Goal: Complete application form: Complete application form

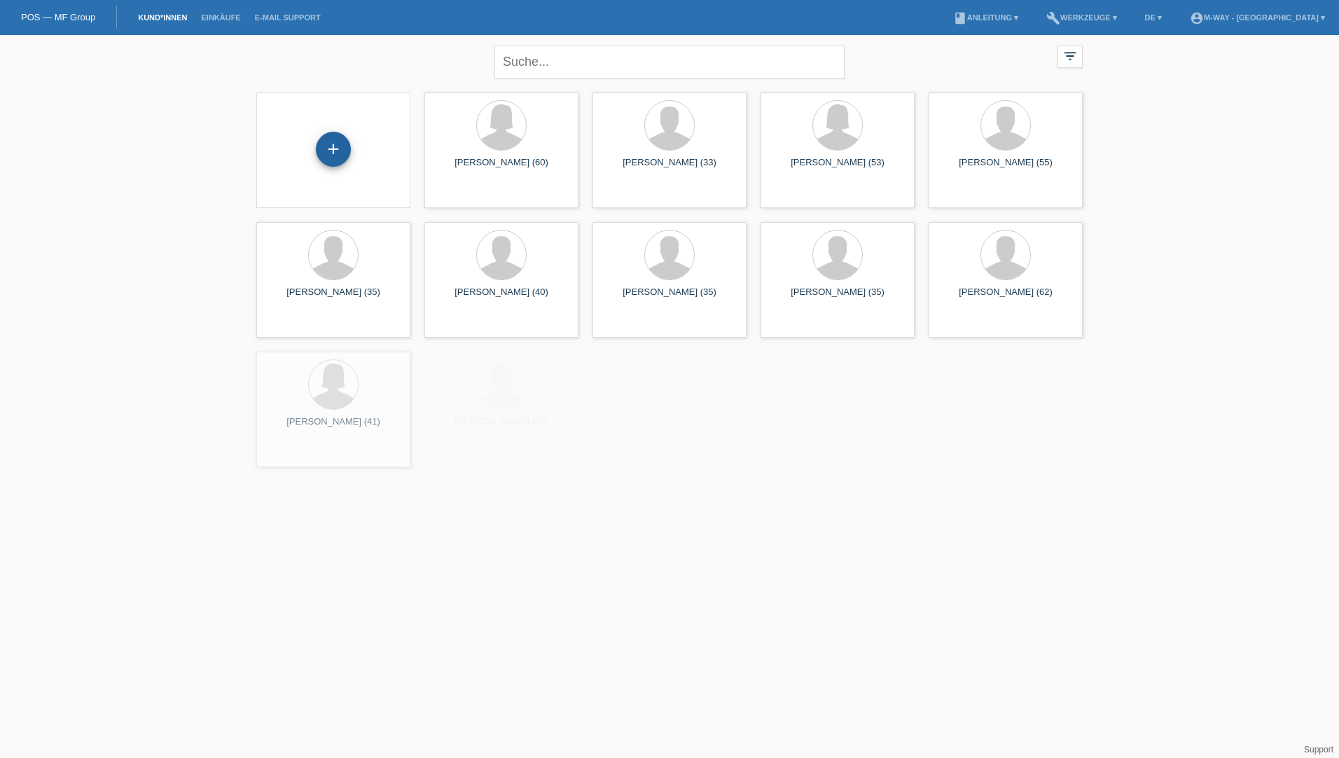
click at [335, 162] on div "+" at bounding box center [333, 149] width 35 height 35
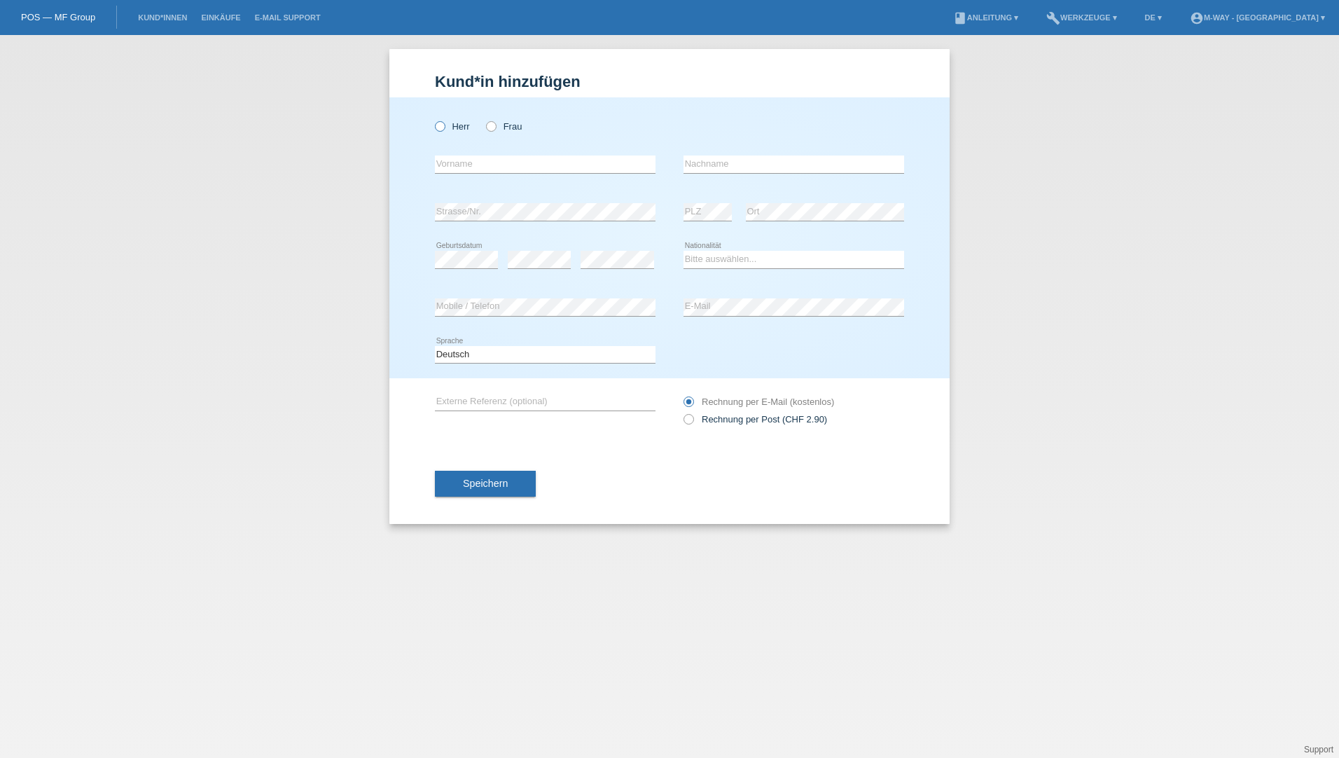
click at [452, 128] on label "Herr" at bounding box center [452, 126] width 35 height 11
click at [444, 128] on input "Herr" at bounding box center [439, 125] width 9 height 9
radio input "true"
click at [492, 176] on div "error Vorname" at bounding box center [545, 165] width 221 height 48
click at [501, 169] on input "text" at bounding box center [545, 164] width 221 height 18
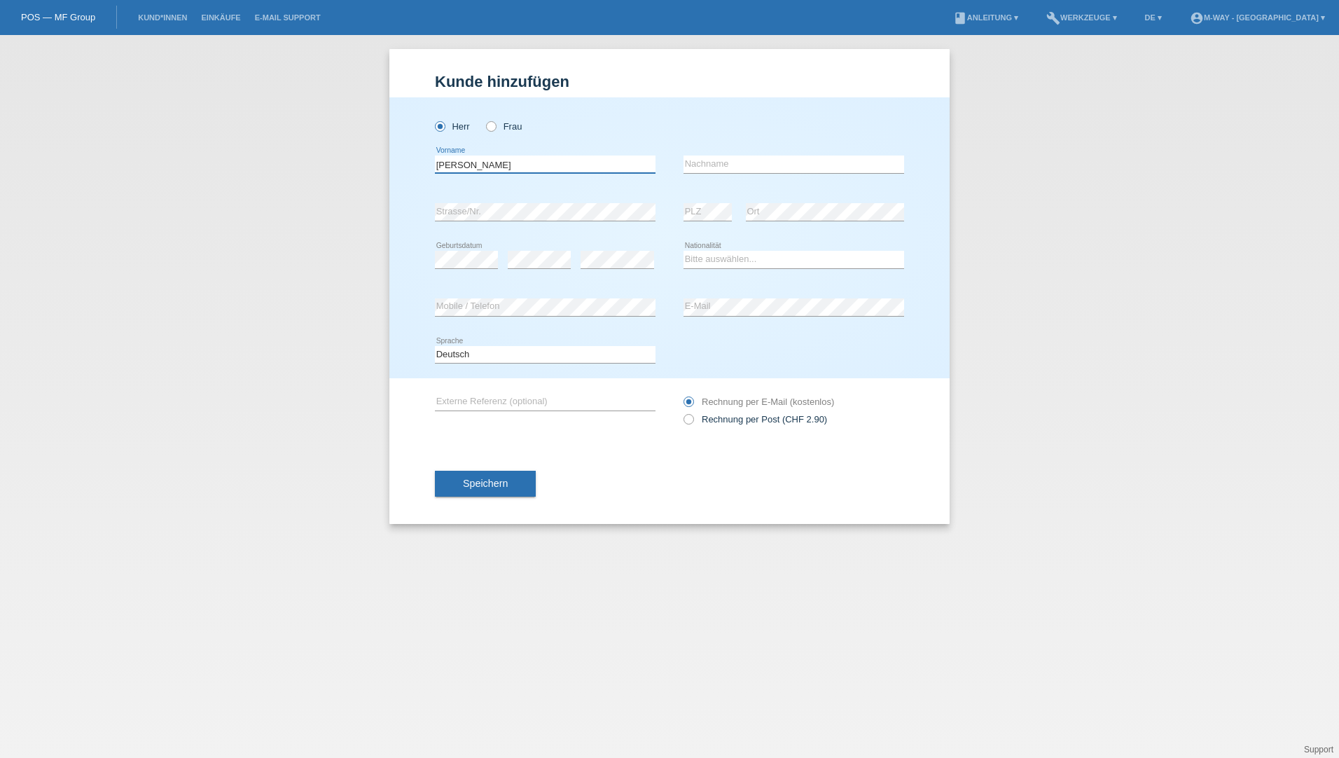
type input "[PERSON_NAME]"
type input "Rüegg"
select select "CH"
click at [525, 475] on button "Speichern" at bounding box center [485, 484] width 101 height 27
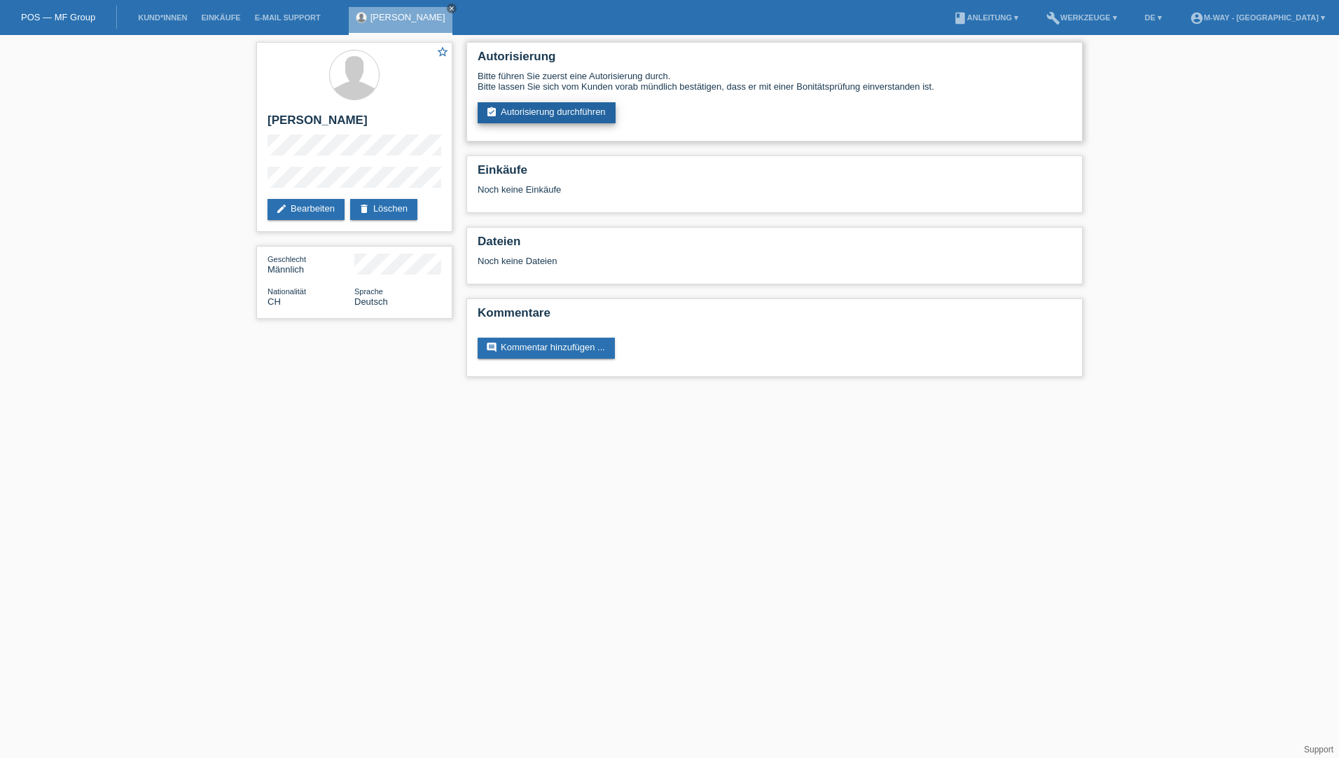
click at [592, 109] on link "assignment_turned_in Autorisierung durchführen" at bounding box center [547, 112] width 138 height 21
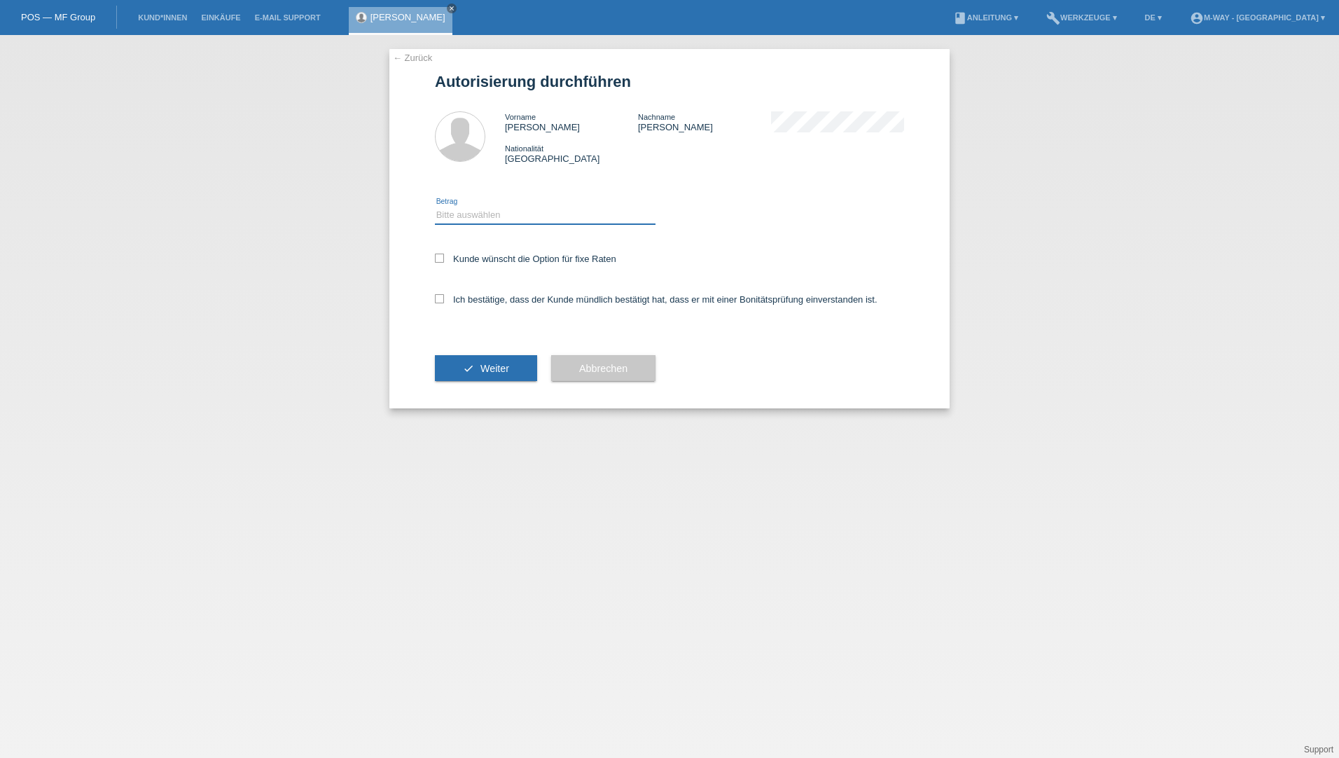
click at [476, 211] on select "Bitte auswählen CHF 1.00 - CHF 499.00 CHF 500.00 - CHF 1'999.00 CHF 2'000.00 - …" at bounding box center [545, 215] width 221 height 17
select select "3"
click at [435, 207] on select "Bitte auswählen CHF 1.00 - CHF 499.00 CHF 500.00 - CHF 1'999.00 CHF 2'000.00 - …" at bounding box center [545, 215] width 221 height 17
click at [442, 251] on div "Kunde wünscht die Option für fixe Raten" at bounding box center [669, 259] width 469 height 41
click at [440, 256] on icon at bounding box center [439, 257] width 9 height 9
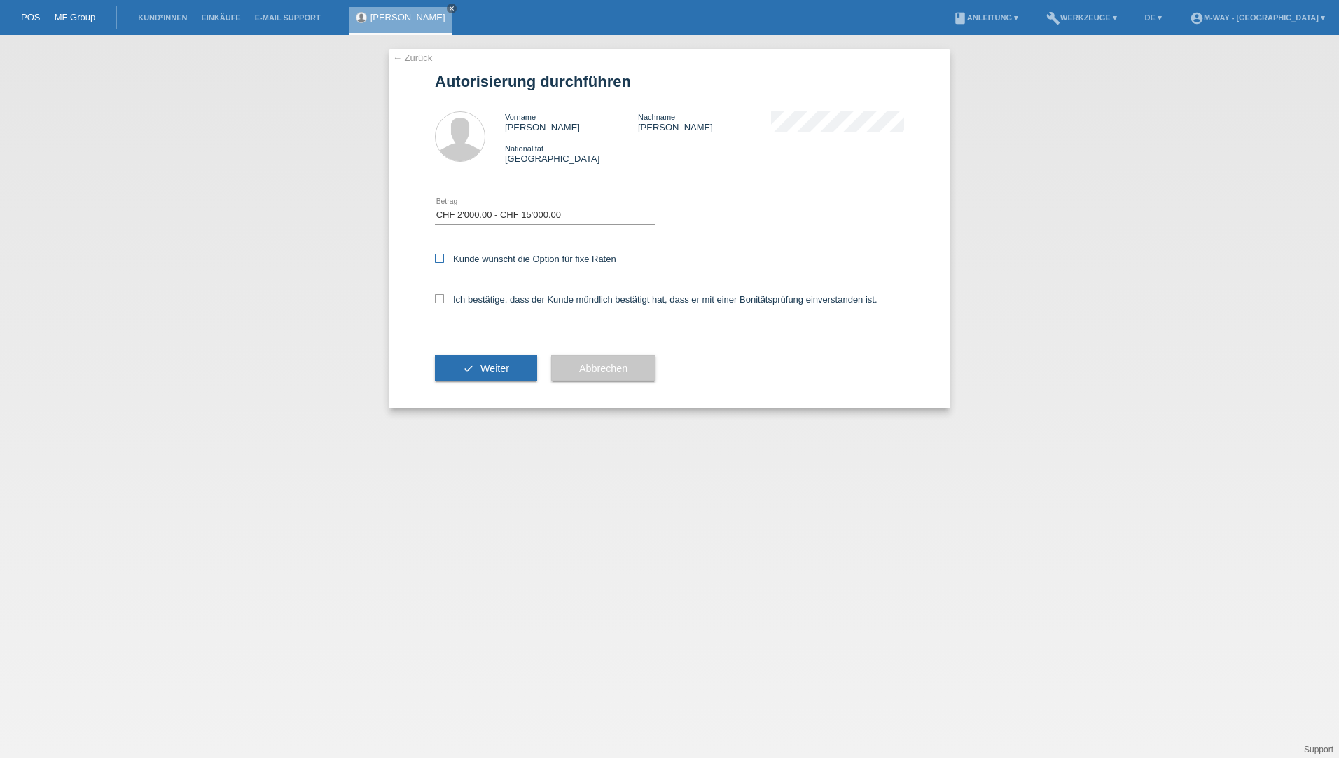
click at [440, 256] on input "Kunde wünscht die Option für fixe Raten" at bounding box center [439, 257] width 9 height 9
checkbox input "true"
click at [437, 303] on label "Ich bestätige, dass der Kunde mündlich bestätigt hat, dass er mit einer Bonität…" at bounding box center [656, 299] width 443 height 11
click at [437, 303] on input "Ich bestätige, dass der Kunde mündlich bestätigt hat, dass er mit einer Bonität…" at bounding box center [439, 298] width 9 height 9
checkbox input "true"
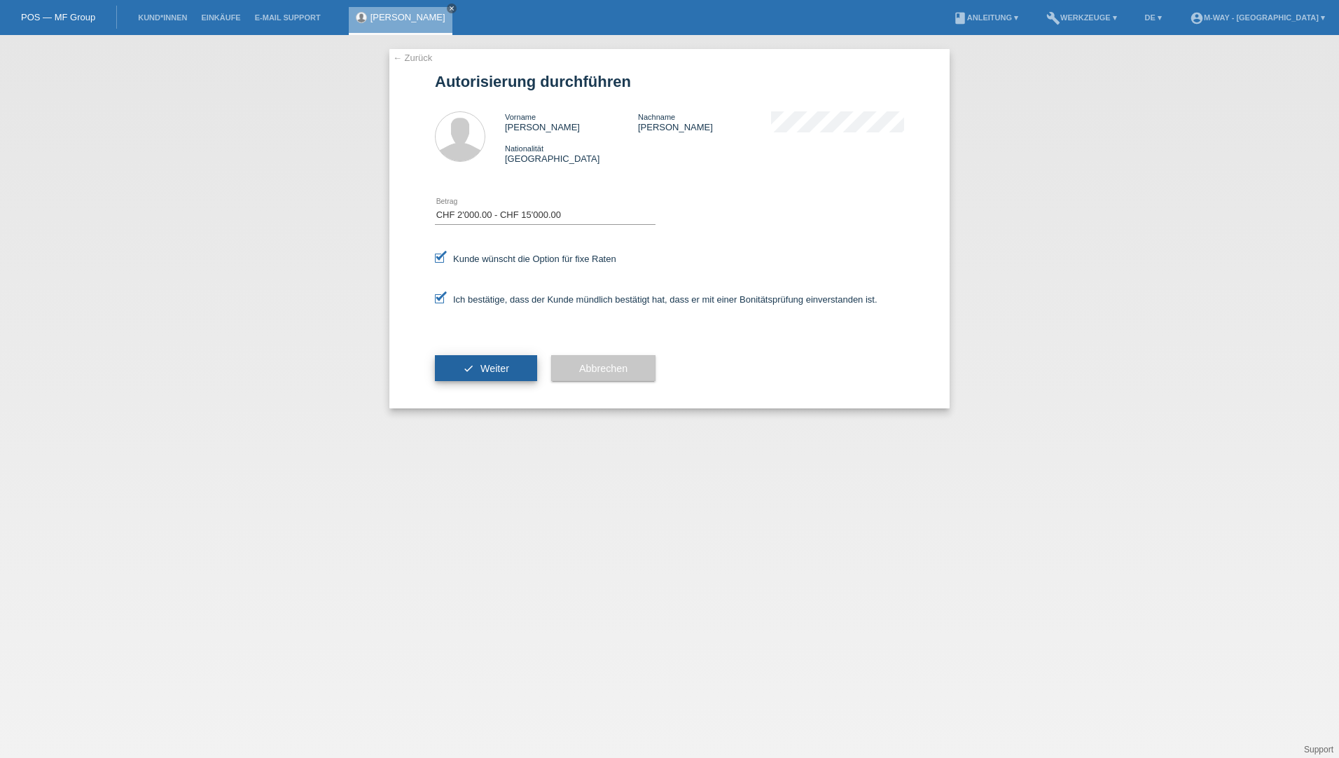
click at [479, 367] on button "check Weiter" at bounding box center [486, 368] width 102 height 27
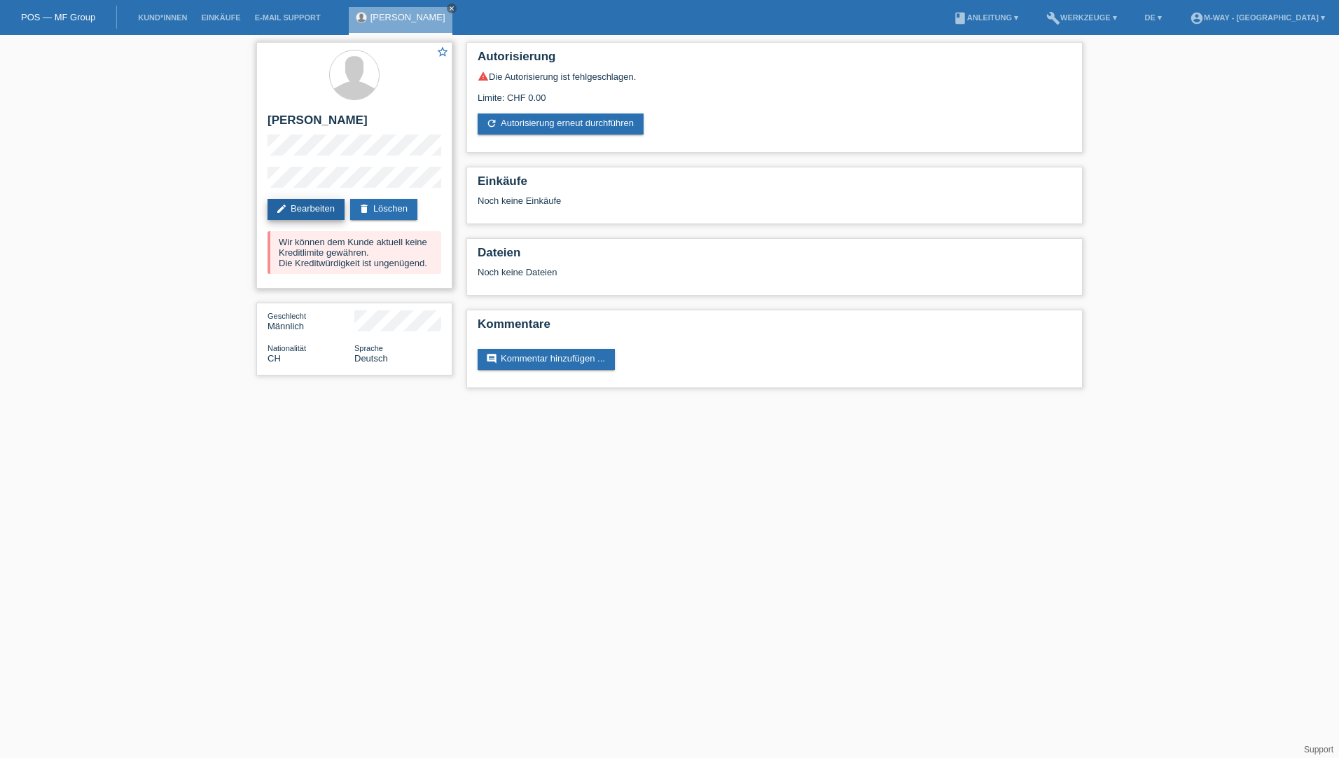
click at [328, 218] on link "edit Bearbeiten" at bounding box center [305, 209] width 77 height 21
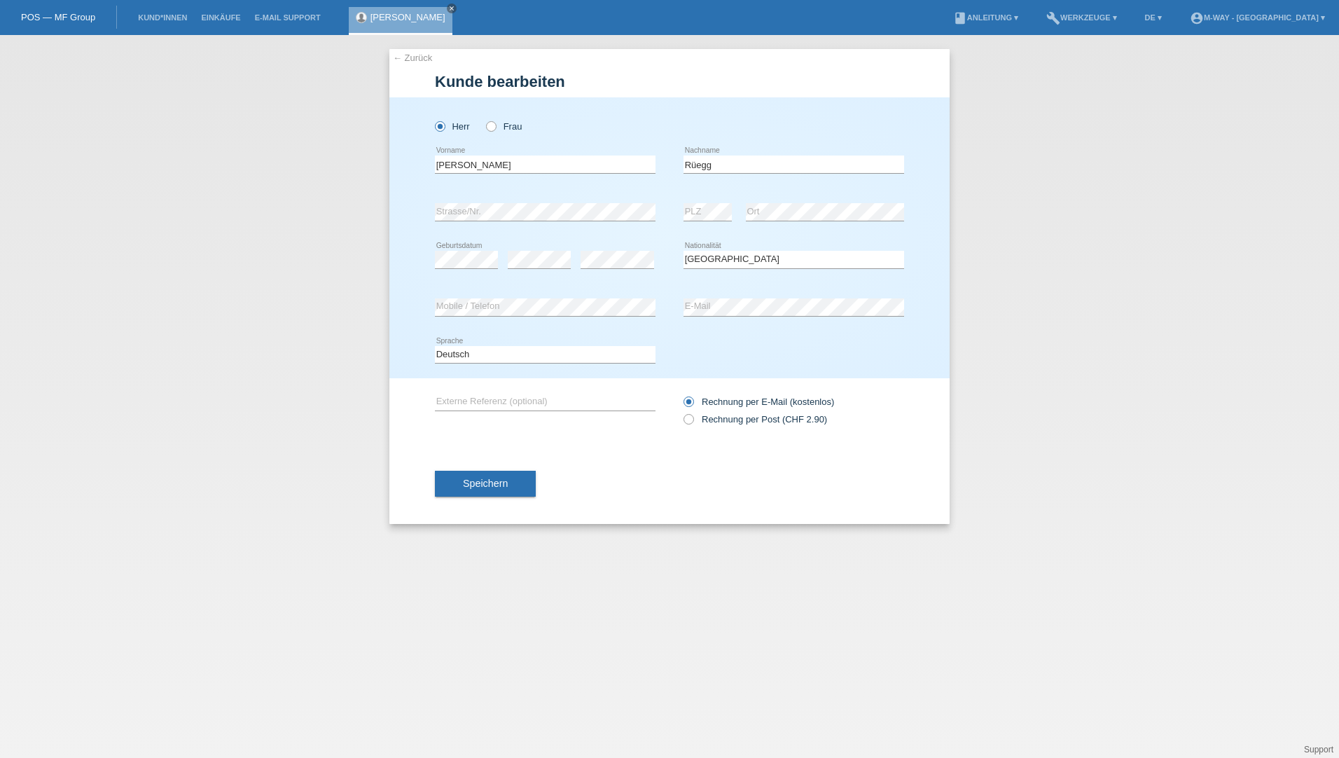
select select "CH"
click at [515, 481] on button "Speichern" at bounding box center [485, 484] width 101 height 27
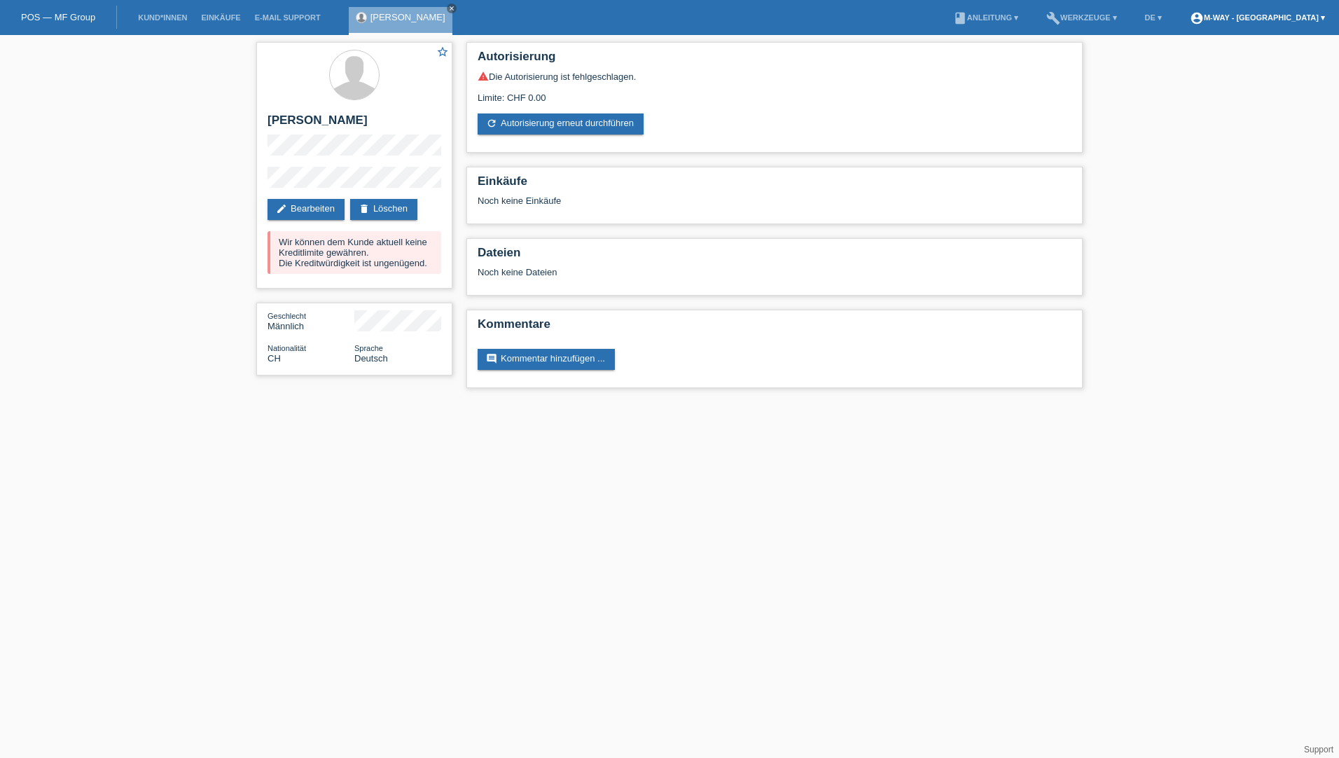
click at [1245, 14] on link "account_circle m-way - Schaffhausen ▾" at bounding box center [1257, 17] width 149 height 8
click at [1263, 53] on b "m-way - [GEOGRAPHIC_DATA]" at bounding box center [1245, 63] width 97 height 21
click at [1146, 109] on div "star_border Dominic Rüegg edit Bearbeiten delete Löschen Wir können dem Kunde a…" at bounding box center [669, 218] width 1339 height 367
click at [144, 129] on div "star_border Dominic Rüegg edit Bearbeiten delete Löschen Wir können dem Kunde a…" at bounding box center [669, 218] width 1339 height 367
click at [538, 119] on link "refresh Autorisierung erneut durchführen" at bounding box center [561, 123] width 166 height 21
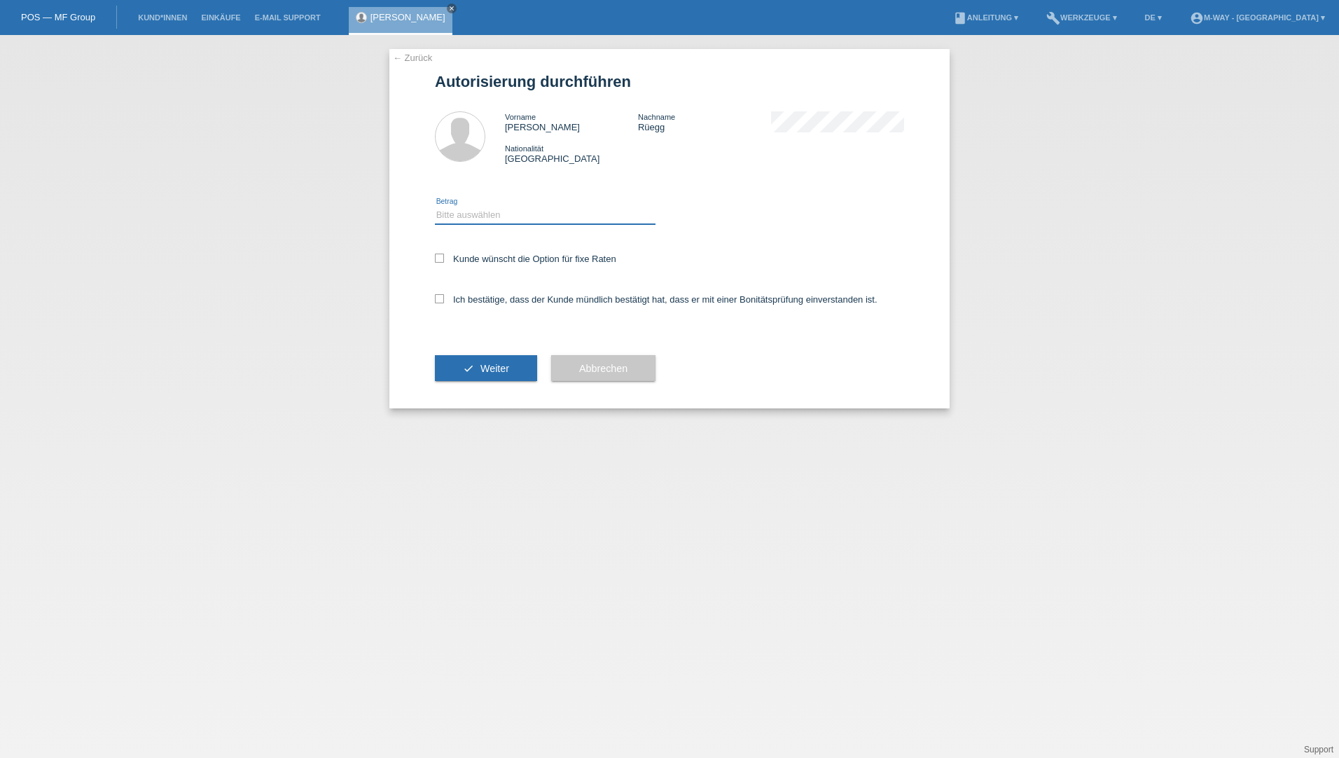
click at [464, 216] on select "Bitte auswählen CHF 1.00 - CHF 499.00 CHF 500.00 - CHF 1'999.00 CHF 2'000.00 - …" at bounding box center [545, 215] width 221 height 17
select select "3"
click at [435, 207] on select "Bitte auswählen CHF 1.00 - CHF 499.00 CHF 500.00 - CHF 1'999.00 CHF 2'000.00 - …" at bounding box center [545, 215] width 221 height 17
click at [436, 259] on icon at bounding box center [439, 257] width 9 height 9
click at [436, 259] on input "Kunde wünscht die Option für fixe Raten" at bounding box center [439, 257] width 9 height 9
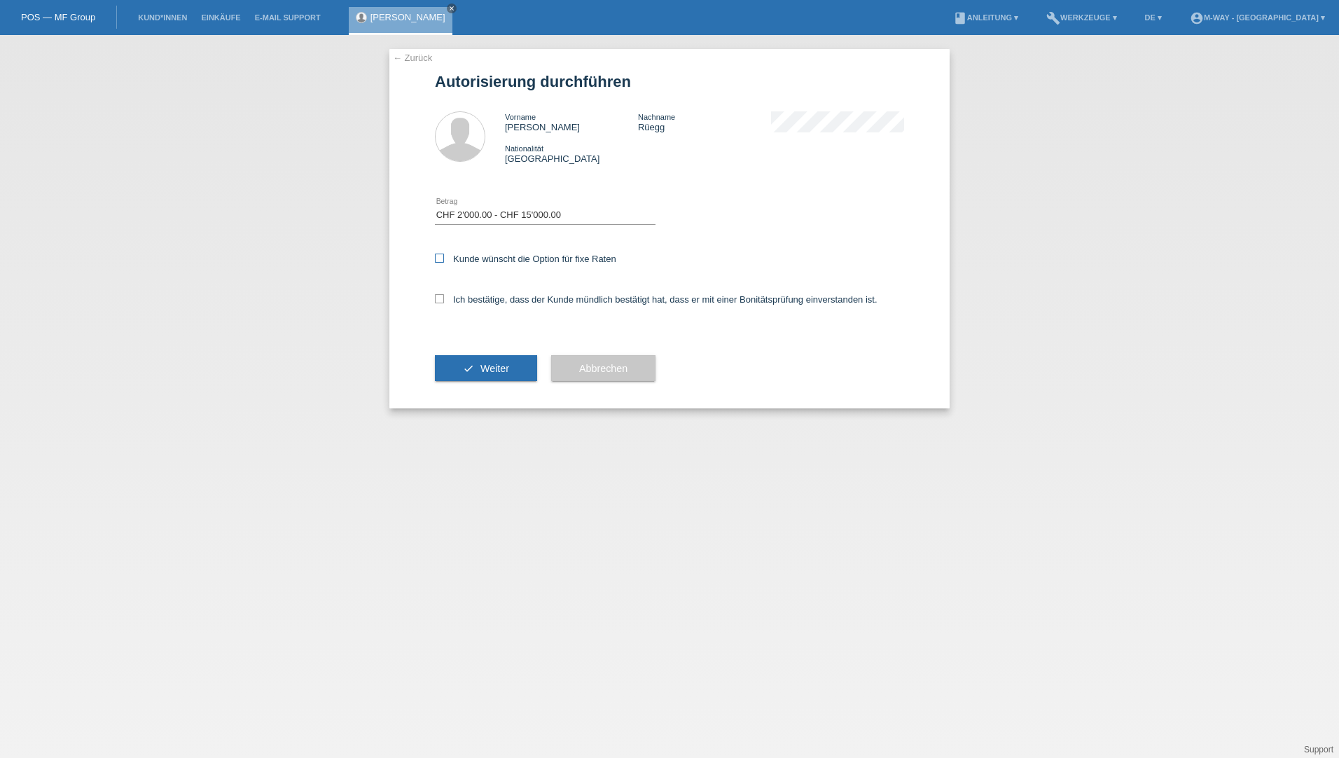
checkbox input "true"
click at [438, 288] on div "Ich bestätige, dass der Kunde mündlich bestätigt hat, dass er mit einer Bonität…" at bounding box center [669, 304] width 469 height 48
click at [438, 298] on icon at bounding box center [439, 298] width 9 height 9
click at [438, 298] on input "Ich bestätige, dass der Kunde mündlich bestätigt hat, dass er mit einer Bonität…" at bounding box center [439, 298] width 9 height 9
checkbox input "true"
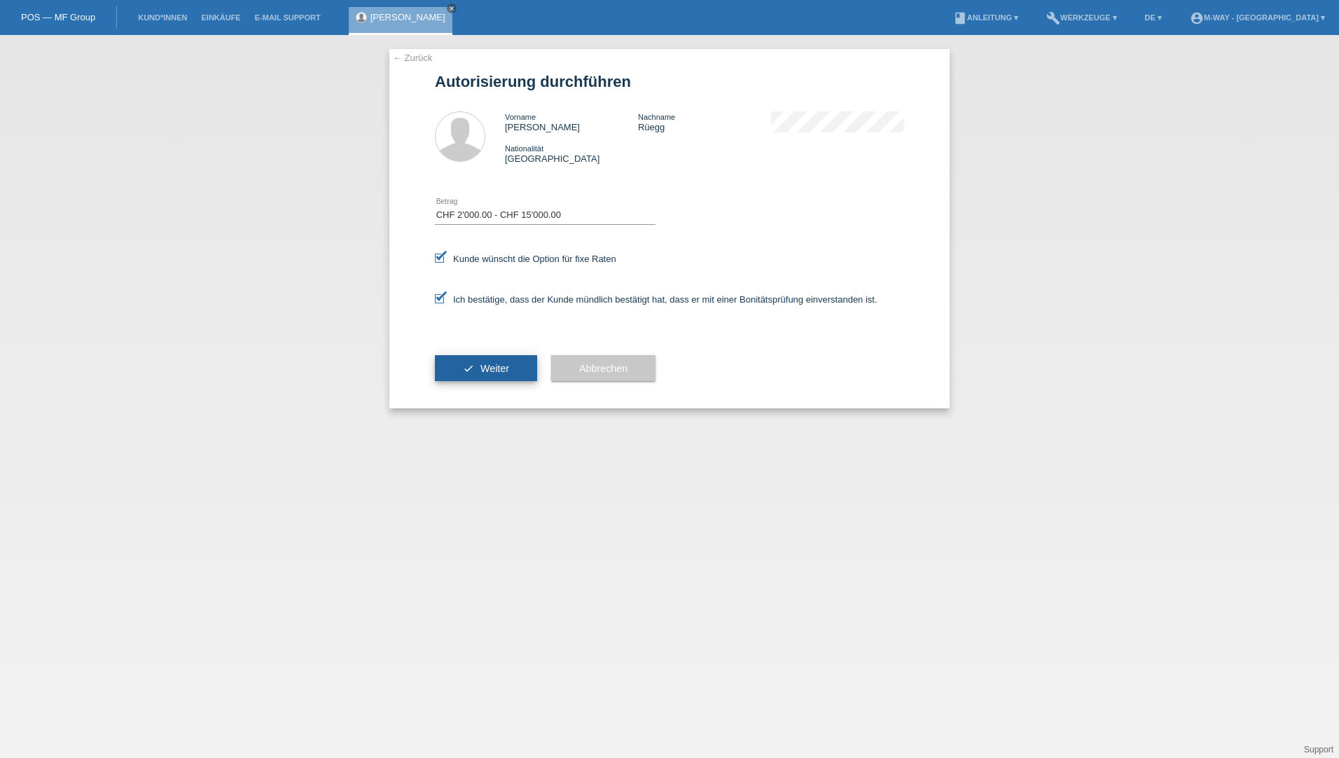
click at [506, 368] on span "Weiter" at bounding box center [494, 368] width 29 height 11
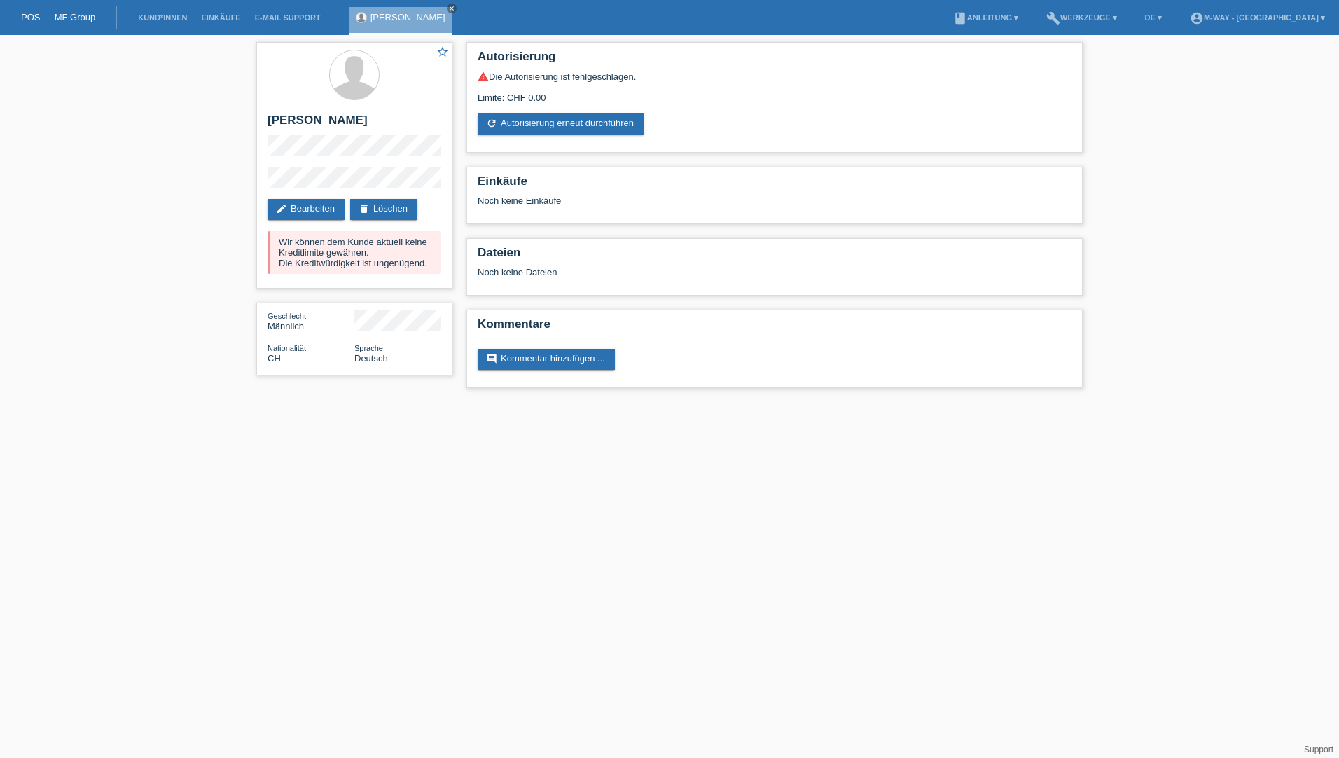
click at [42, 17] on link "POS — MF Group" at bounding box center [58, 17] width 74 height 11
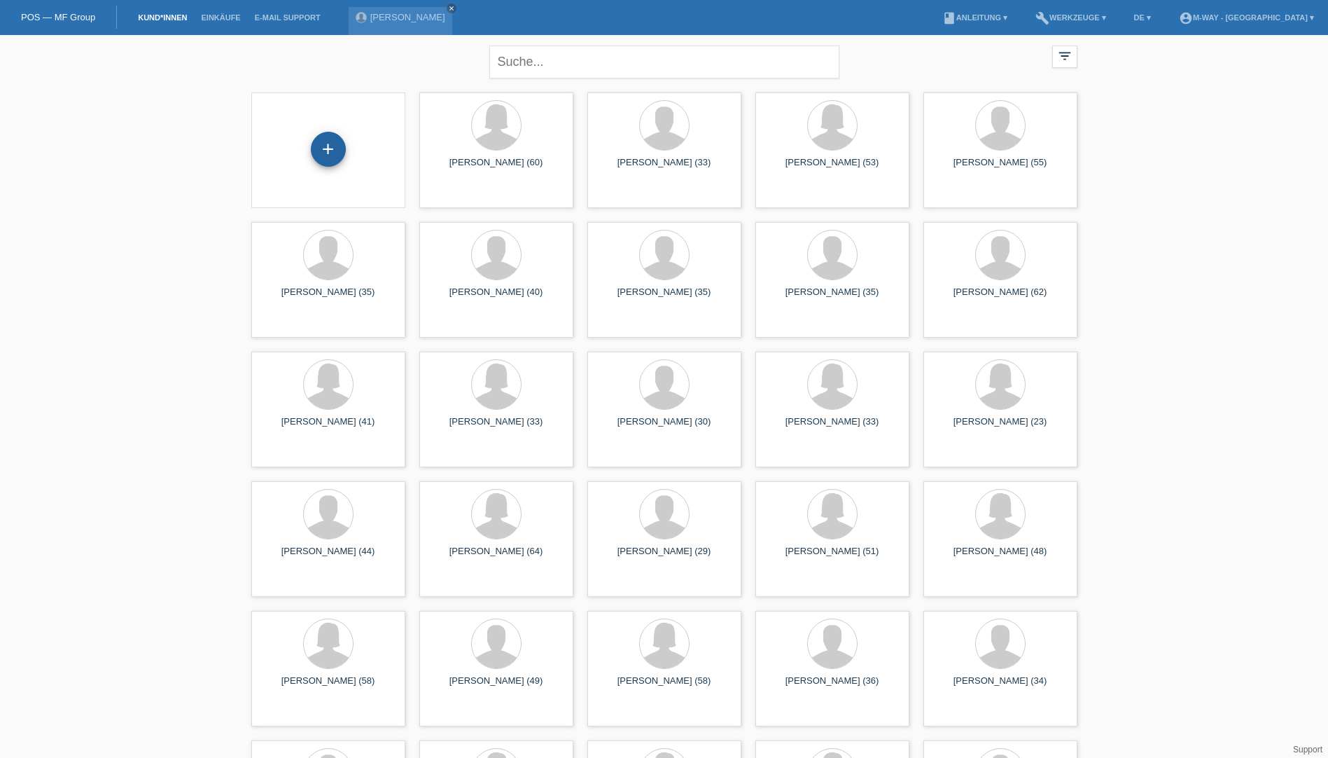
click at [328, 155] on div "+" at bounding box center [328, 149] width 35 height 35
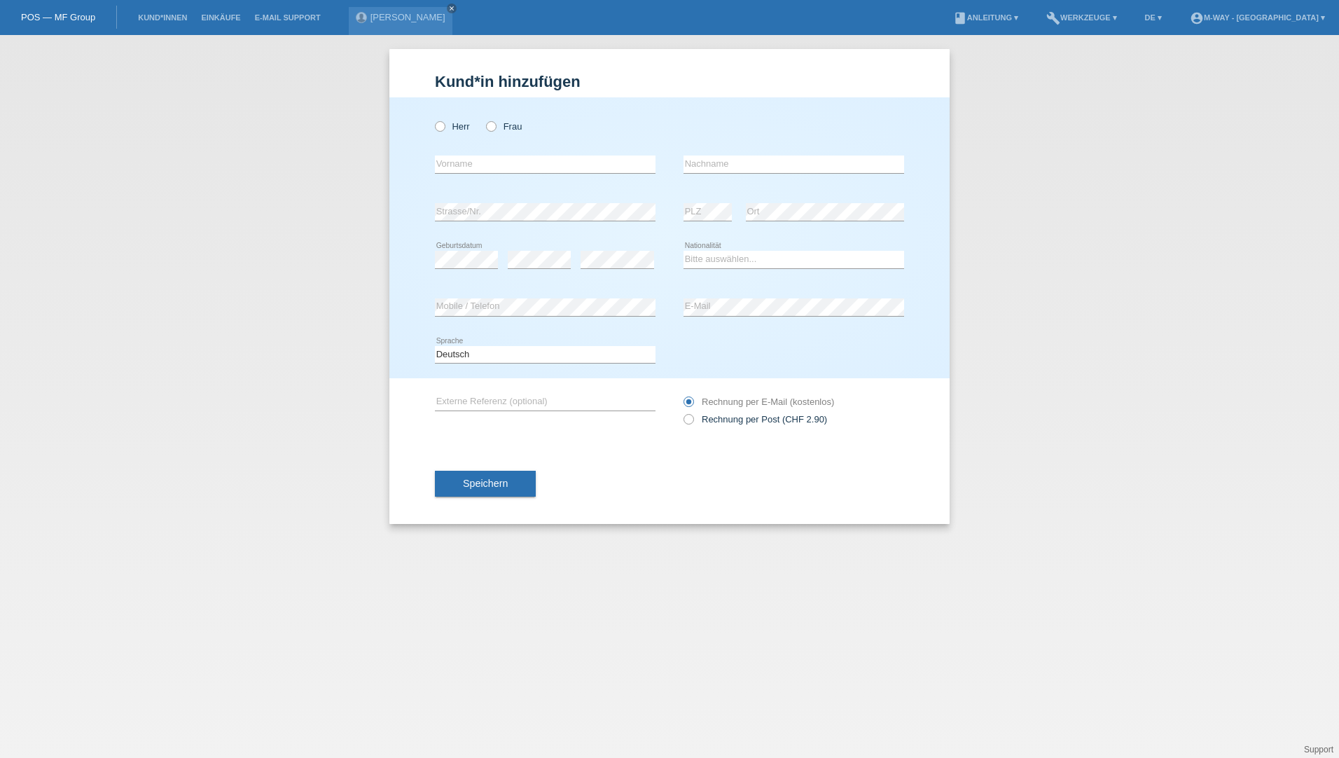
click at [485, 129] on div "Herr Frau" at bounding box center [545, 126] width 221 height 29
click at [484, 119] on icon at bounding box center [484, 119] width 0 height 0
click at [491, 129] on input "Frau" at bounding box center [490, 125] width 9 height 9
radio input "true"
click at [468, 175] on div "error Vorname" at bounding box center [545, 165] width 221 height 48
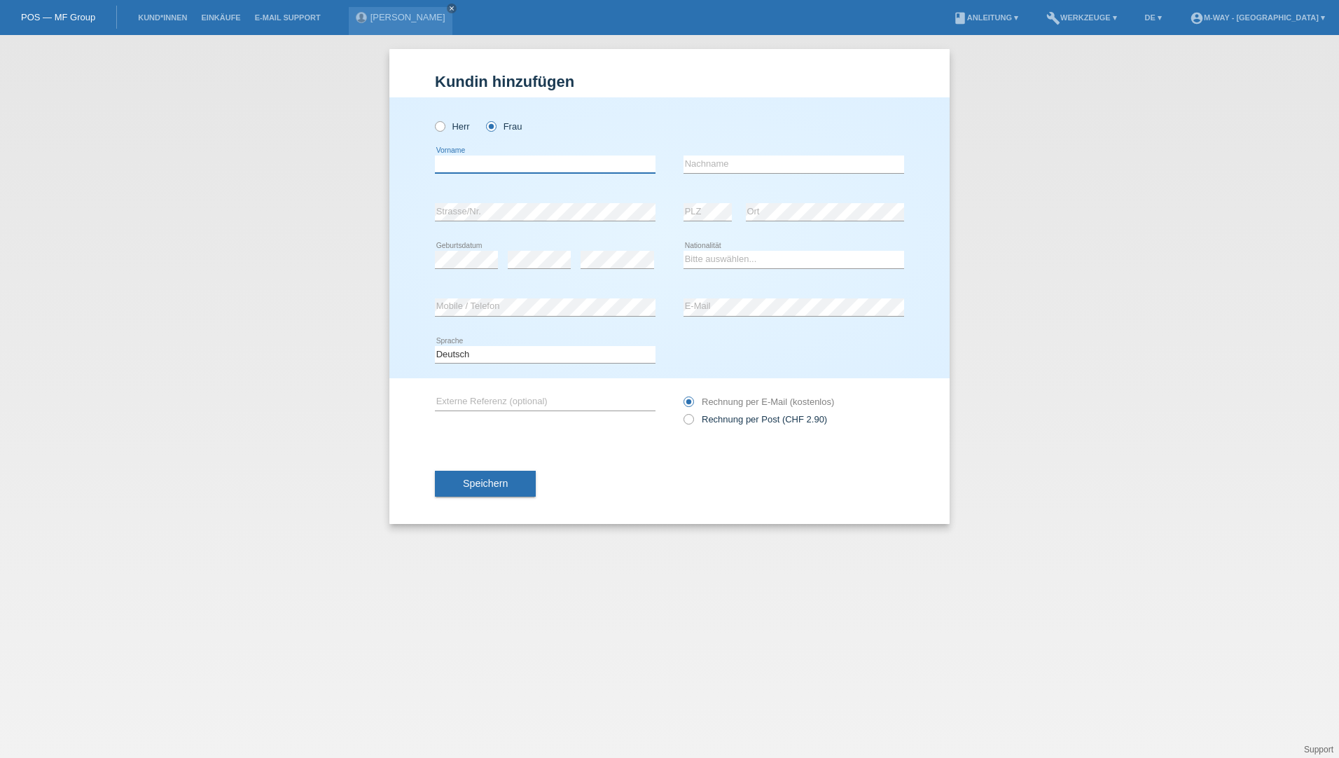
click at [495, 167] on input "text" at bounding box center [545, 164] width 221 height 18
drag, startPoint x: 513, startPoint y: 155, endPoint x: 519, endPoint y: 148, distance: 8.4
click at [514, 153] on div "error Vorname" at bounding box center [545, 165] width 221 height 48
click at [584, 172] on input "text" at bounding box center [545, 164] width 221 height 18
type input "[PERSON_NAME]"
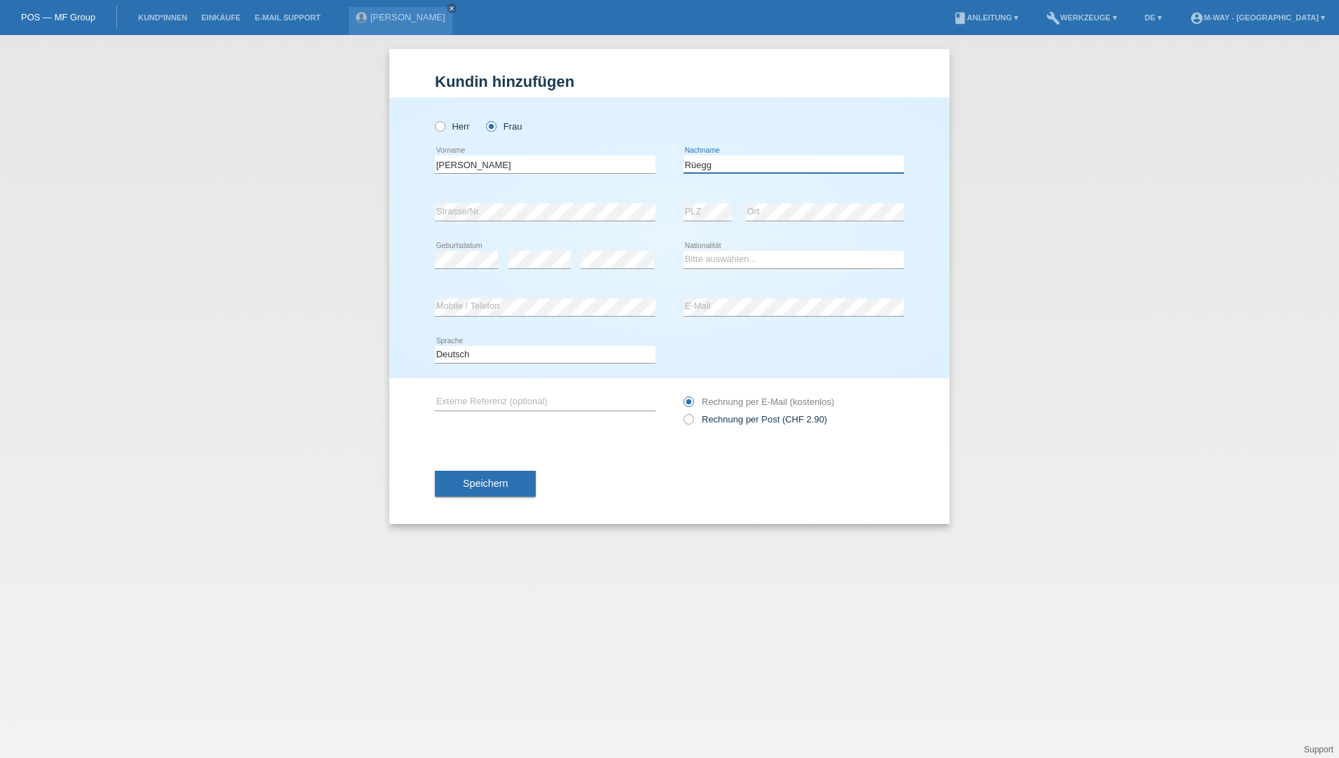
type input "Rüegg"
click at [760, 263] on select "Bitte auswählen... Schweiz Deutschland Liechtenstein Österreich ------------ Af…" at bounding box center [793, 259] width 221 height 17
select select "CH"
click at [683, 251] on select "Bitte auswählen... Schweiz Deutschland Liechtenstein Österreich ------------ Af…" at bounding box center [793, 259] width 221 height 17
click at [498, 480] on span "Speichern" at bounding box center [485, 483] width 45 height 11
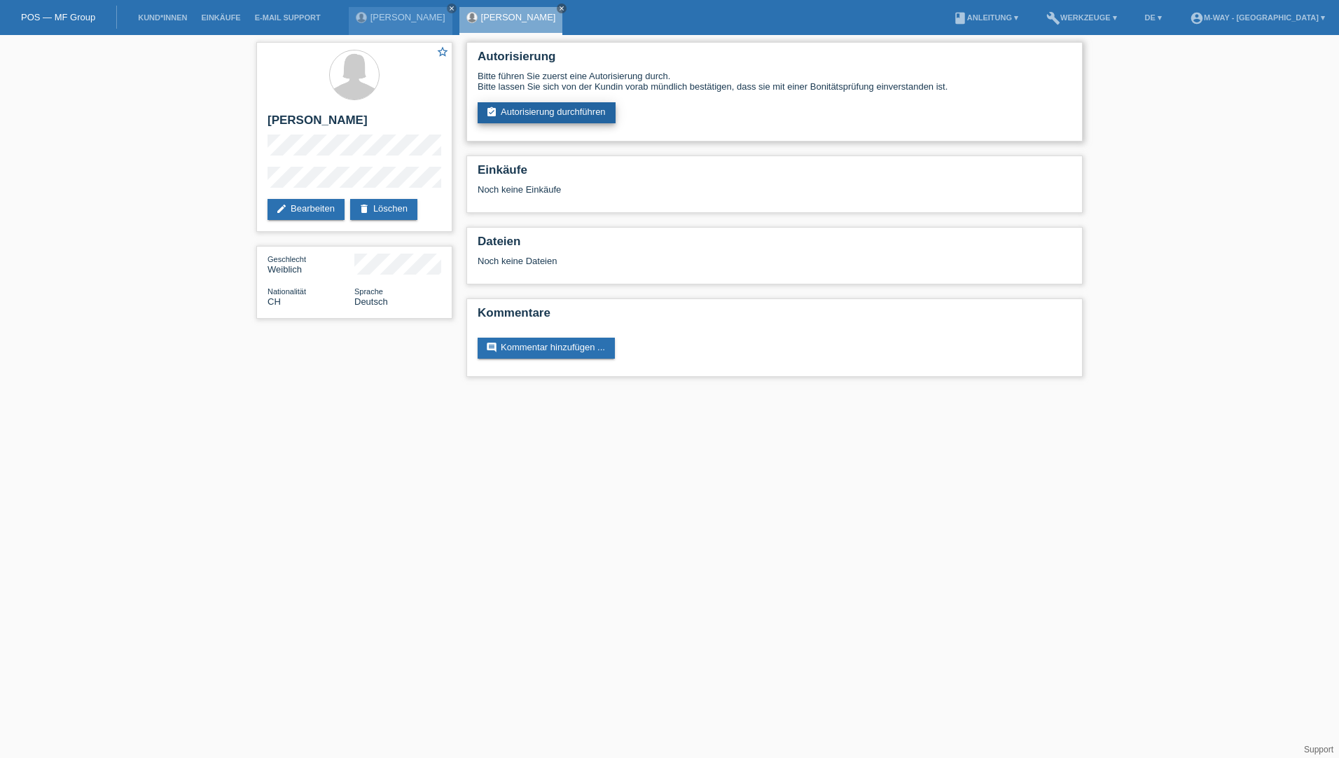
click at [574, 110] on link "assignment_turned_in Autorisierung durchführen" at bounding box center [547, 112] width 138 height 21
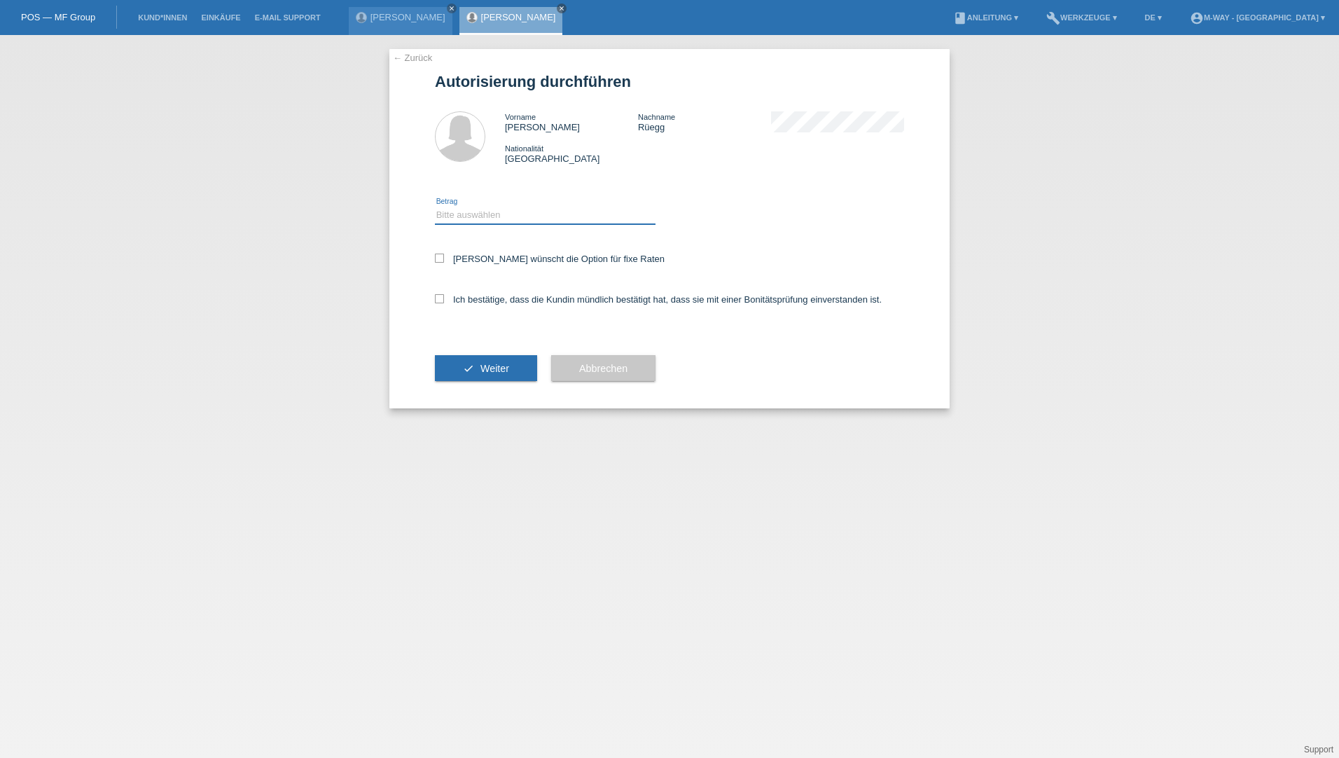
click at [509, 221] on select "Bitte auswählen CHF 1.00 - CHF 499.00 CHF 500.00 - CHF 1'999.00 CHF 2'000.00 - …" at bounding box center [545, 215] width 221 height 17
select select "3"
click at [435, 207] on select "Bitte auswählen CHF 1.00 - CHF 499.00 CHF 500.00 - CHF 1'999.00 CHF 2'000.00 - …" at bounding box center [545, 215] width 221 height 17
click at [448, 261] on label "[PERSON_NAME] wünscht die Option für fixe Raten" at bounding box center [550, 258] width 230 height 11
click at [444, 261] on input "Kundin wünscht die Option für fixe Raten" at bounding box center [439, 257] width 9 height 9
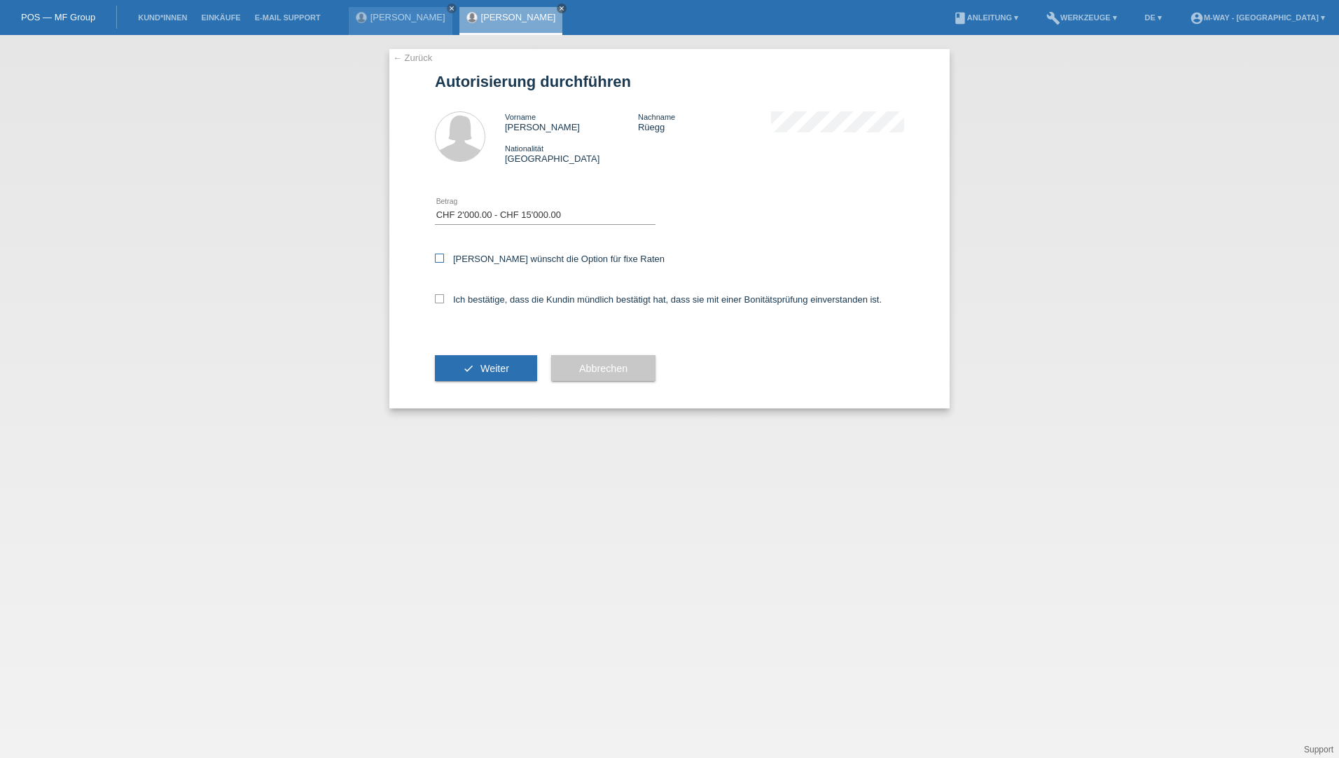
checkbox input "true"
click at [440, 298] on icon at bounding box center [439, 298] width 9 height 9
click at [440, 298] on input "Ich bestätige, dass die Kundin mündlich bestätigt hat, dass sie mit einer Bonit…" at bounding box center [439, 298] width 9 height 9
checkbox input "true"
click at [463, 362] on button "check Weiter" at bounding box center [486, 368] width 102 height 27
